Goal: Task Accomplishment & Management: Use online tool/utility

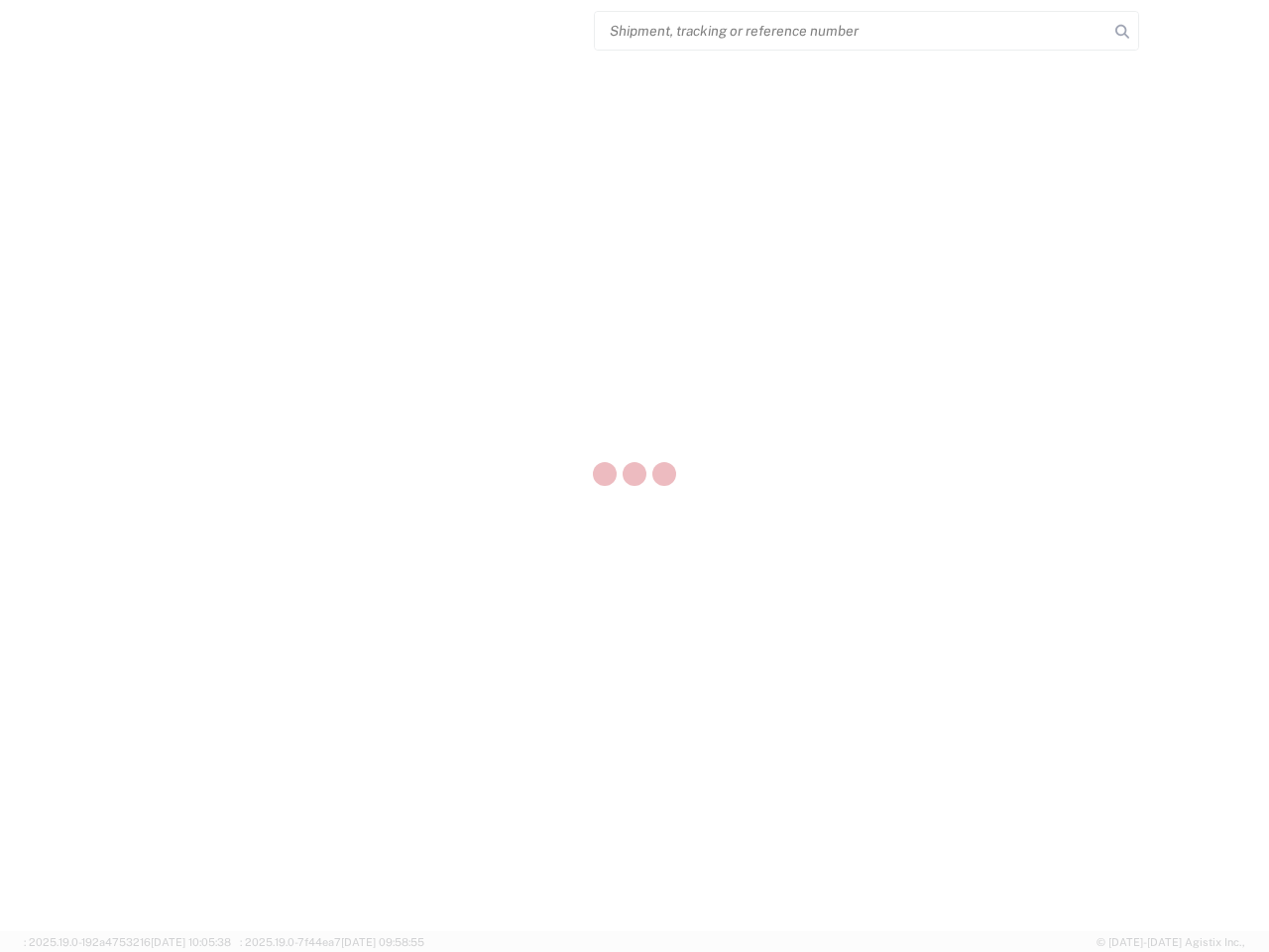
select select "US"
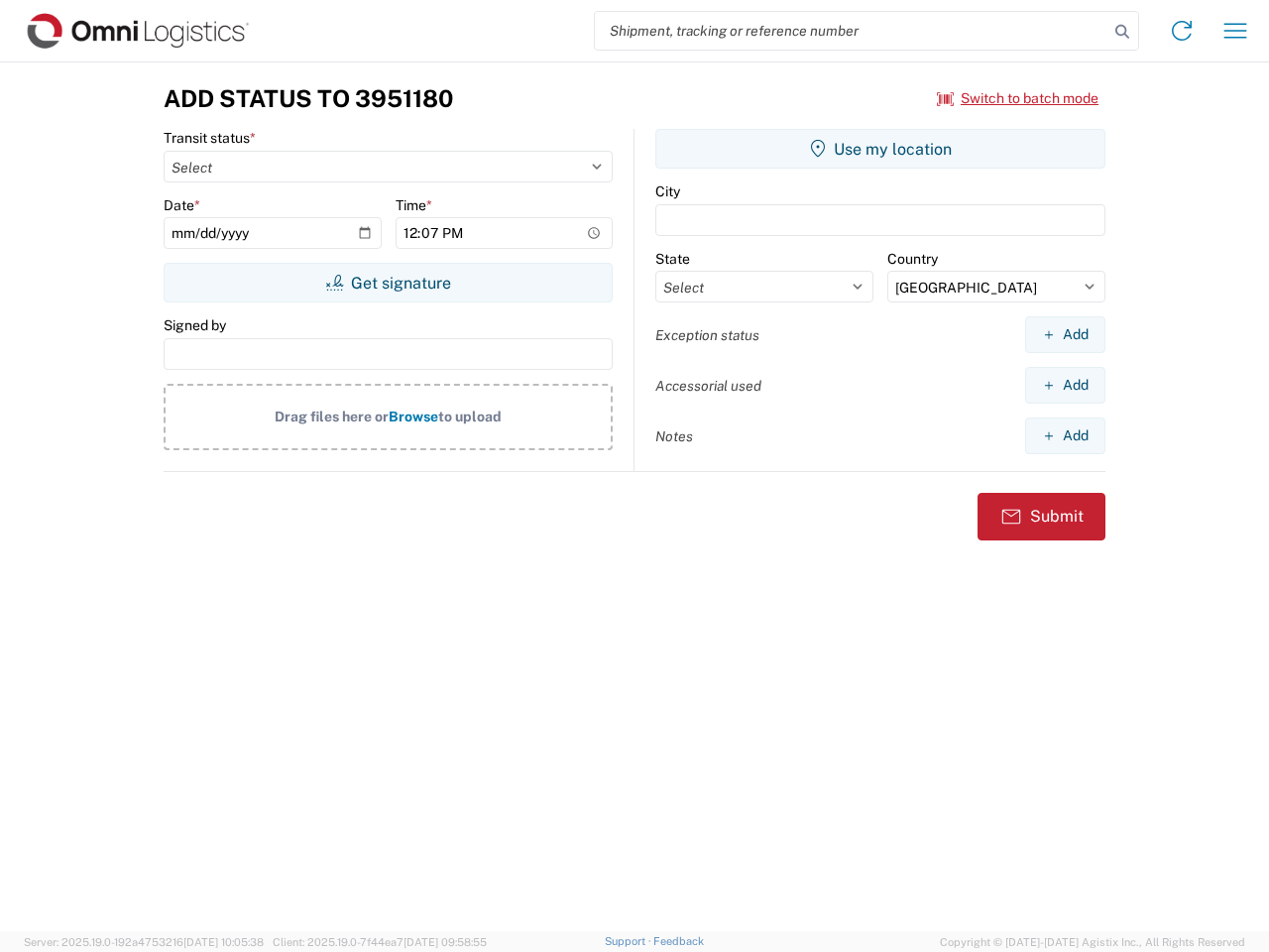
click at [852, 31] on input "search" at bounding box center [851, 31] width 513 height 38
click at [1123, 32] on icon at bounding box center [1123, 32] width 28 height 28
click at [1182, 31] on icon at bounding box center [1182, 31] width 32 height 32
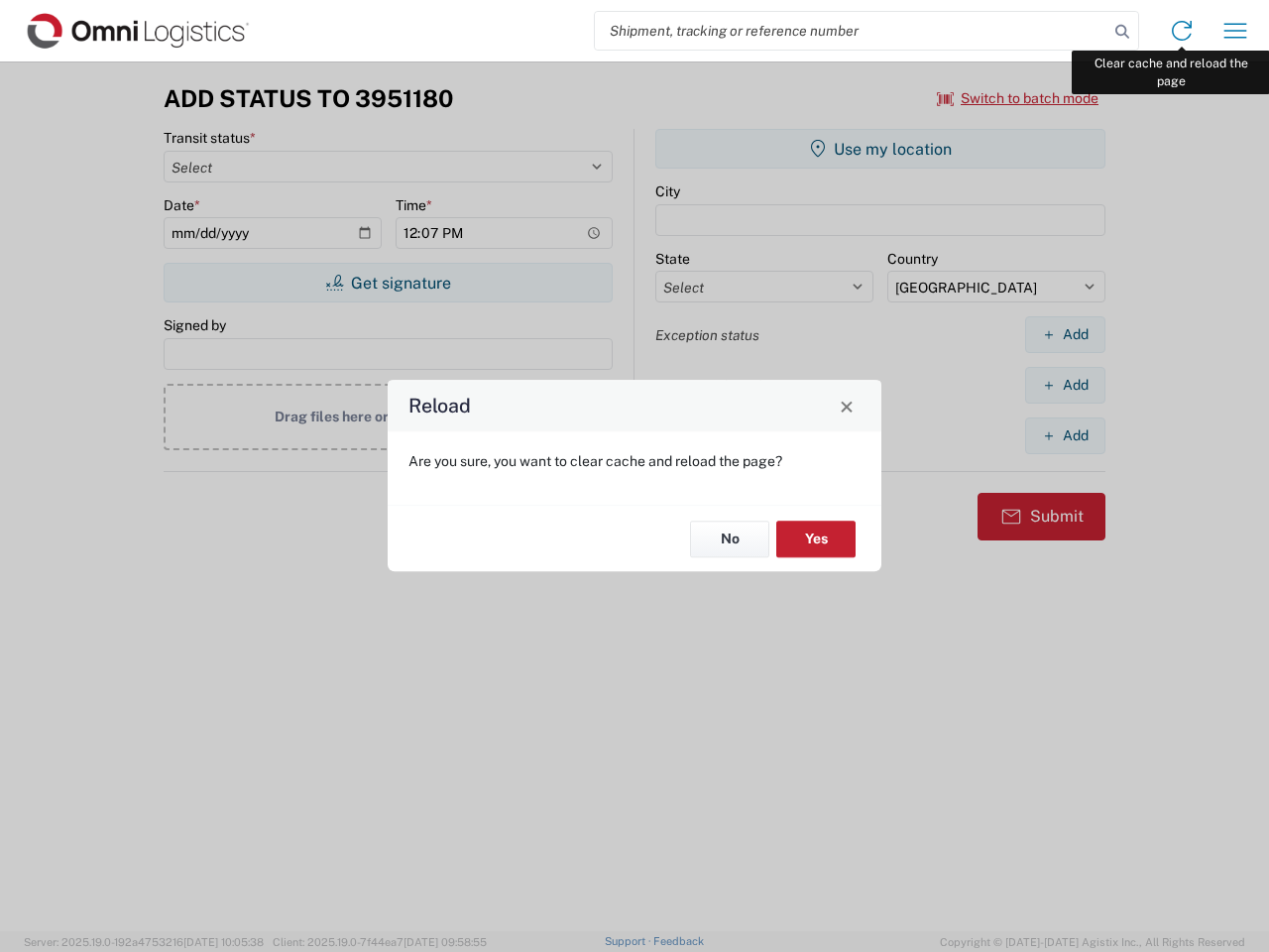
click at [1235, 31] on div "Reload Are you sure, you want to clear cache and reload the page? No Yes" at bounding box center [634, 476] width 1269 height 952
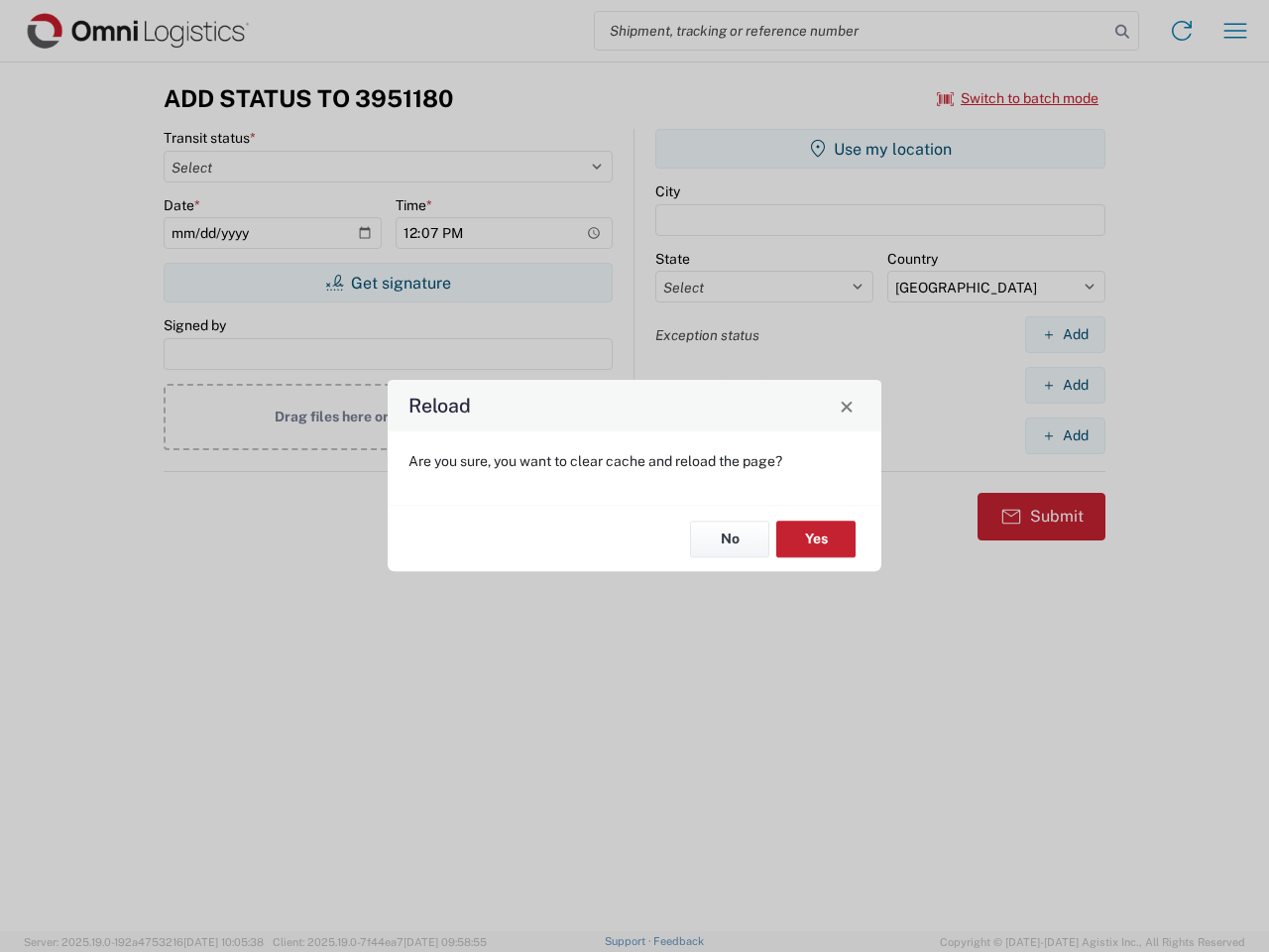
click at [1019, 98] on div "Reload Are you sure, you want to clear cache and reload the page? No Yes" at bounding box center [634, 476] width 1269 height 952
click at [387, 283] on div "Reload Are you sure, you want to clear cache and reload the page? No Yes" at bounding box center [634, 476] width 1269 height 952
click at [881, 149] on div "Reload Are you sure, you want to clear cache and reload the page? No Yes" at bounding box center [634, 476] width 1269 height 952
click at [1065, 335] on div "Reload Are you sure, you want to clear cache and reload the page? No Yes" at bounding box center [634, 476] width 1269 height 952
click at [1065, 384] on div "Reload Are you sure, you want to clear cache and reload the page? No Yes" at bounding box center [634, 476] width 1269 height 952
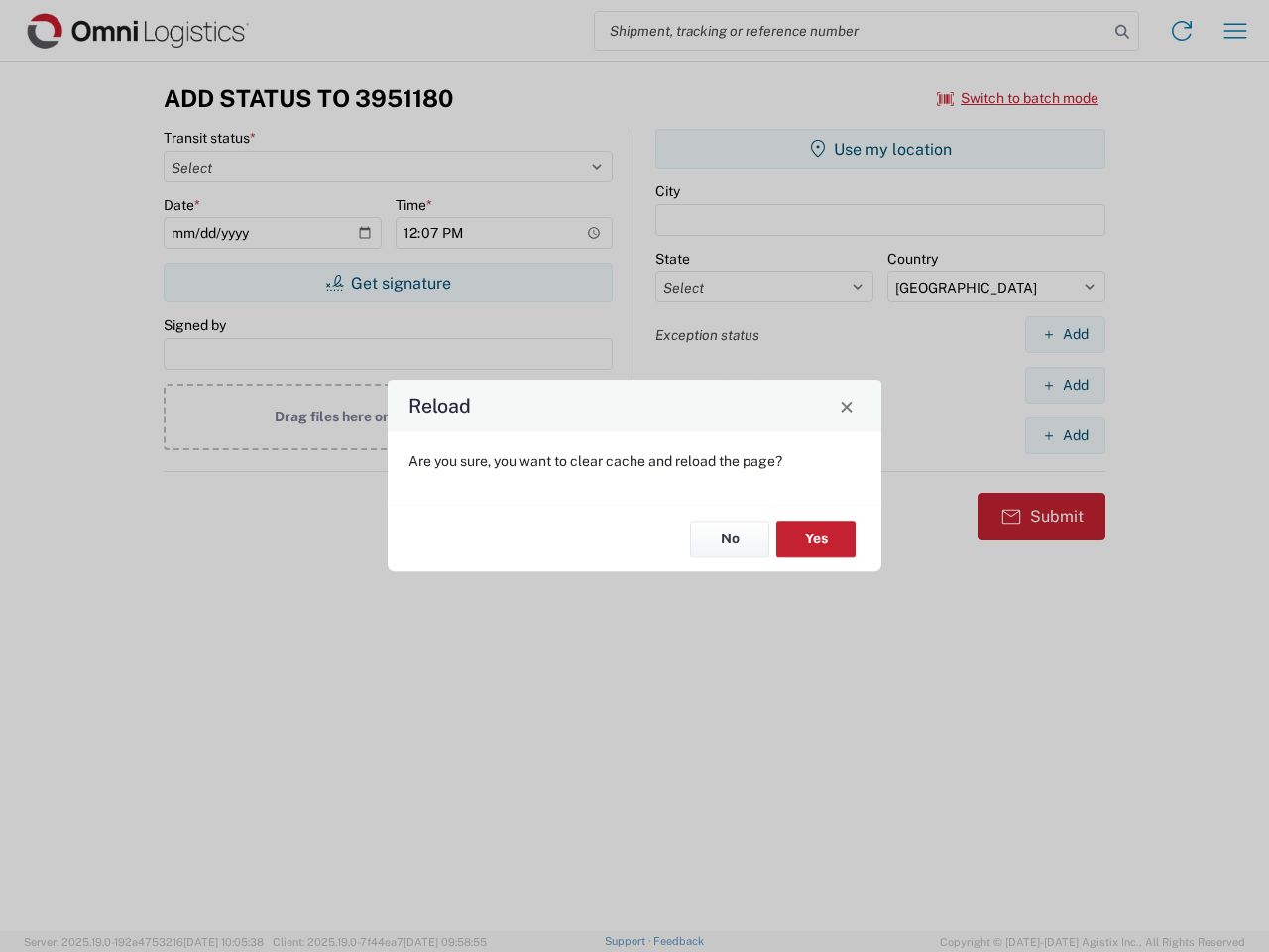
click at [1065, 435] on div "Reload Are you sure, you want to clear cache and reload the page? No Yes" at bounding box center [634, 476] width 1269 height 952
